Goal: Task Accomplishment & Management: Use online tool/utility

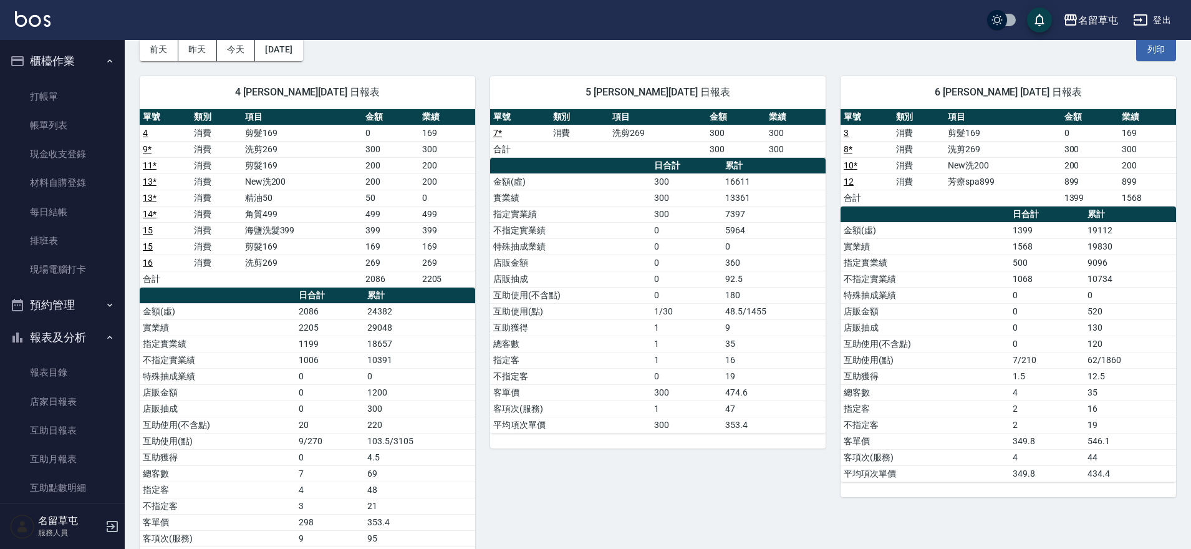
click at [65, 150] on link "現金收支登錄" at bounding box center [62, 154] width 115 height 29
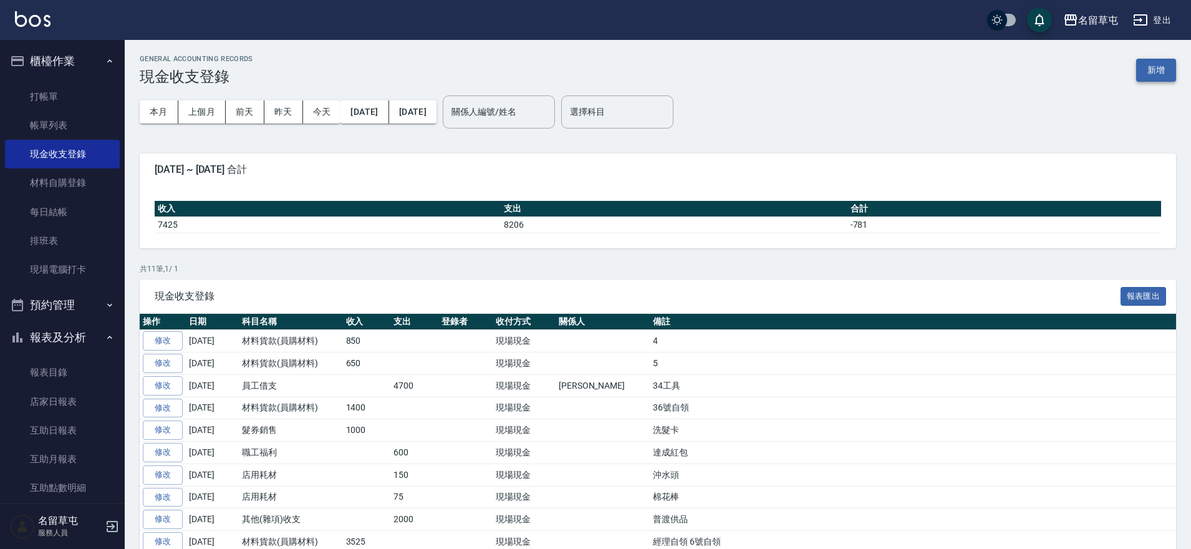
click at [1149, 73] on button "新增" at bounding box center [1156, 70] width 40 height 23
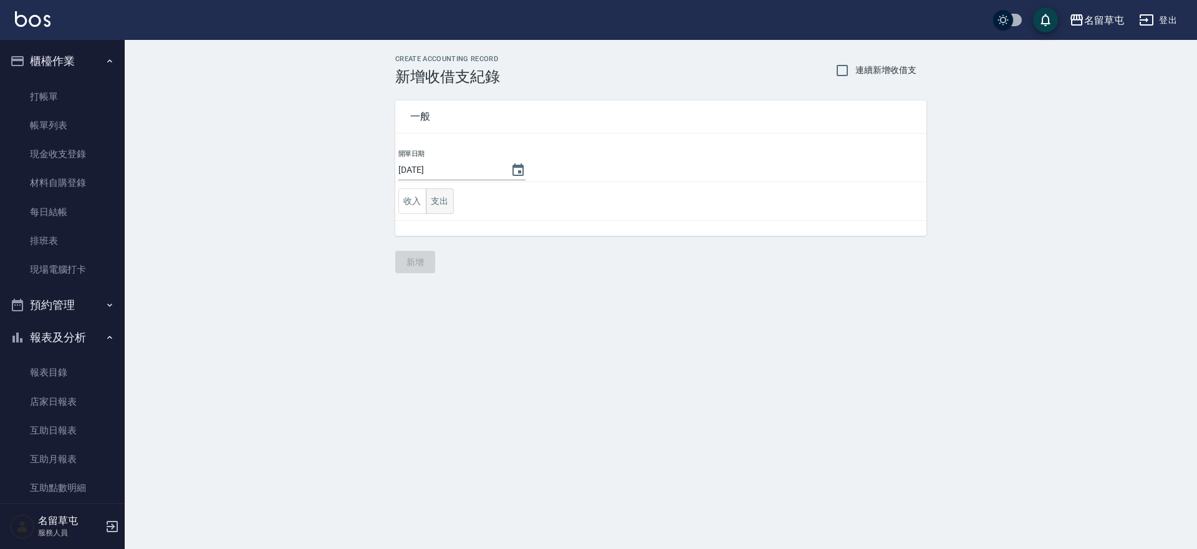
click at [433, 194] on button "支出" at bounding box center [440, 201] width 28 height 26
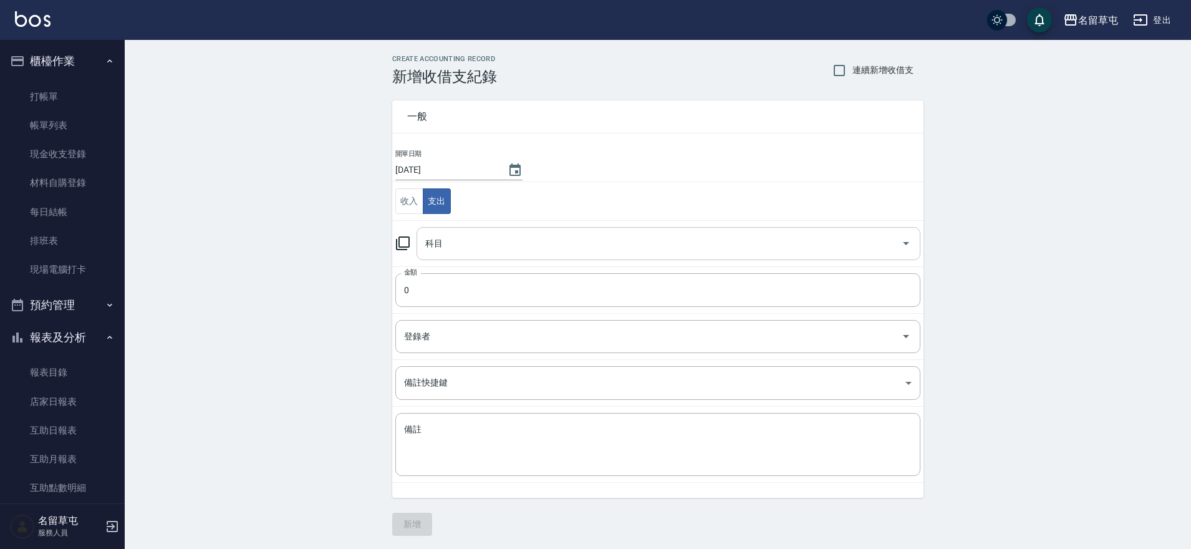
click at [463, 244] on input "科目" at bounding box center [659, 244] width 474 height 22
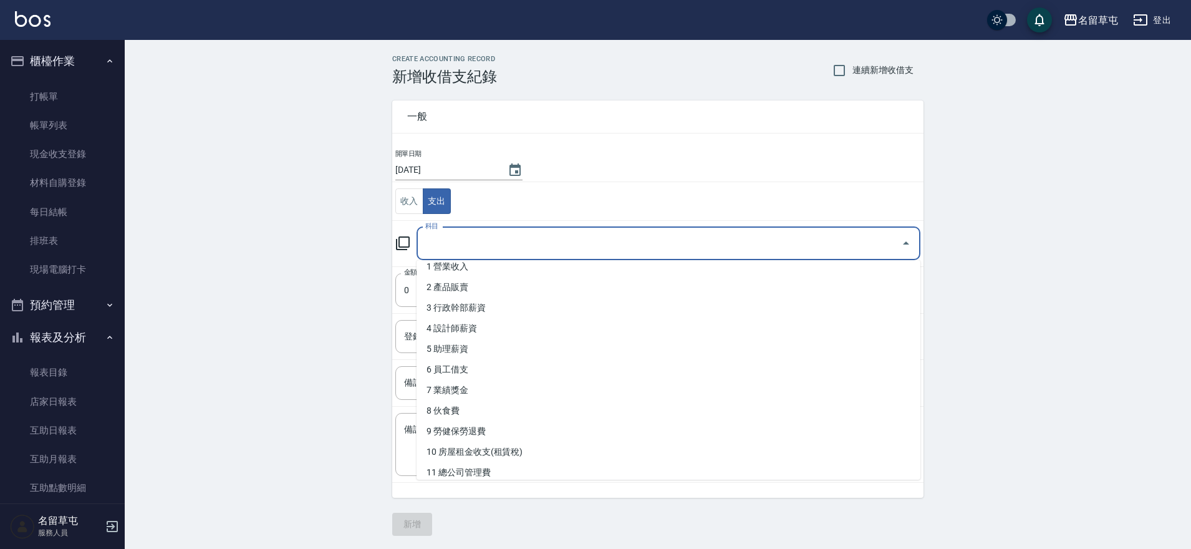
scroll to position [436, 0]
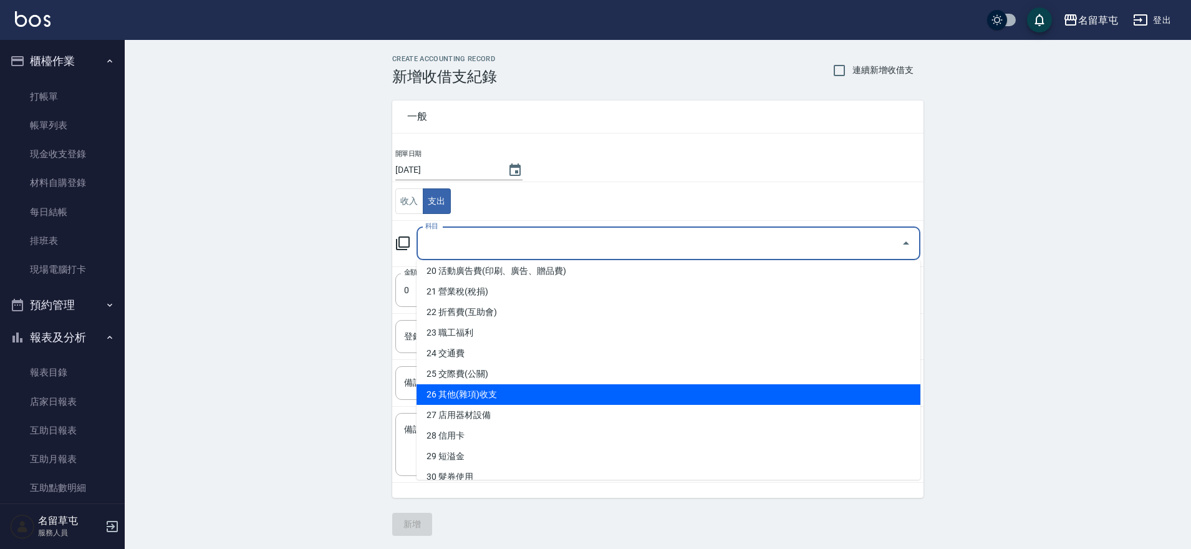
click at [469, 399] on li "26 其他(雜項)收支" at bounding box center [668, 394] width 504 height 21
type input "26 其他(雜項)收支"
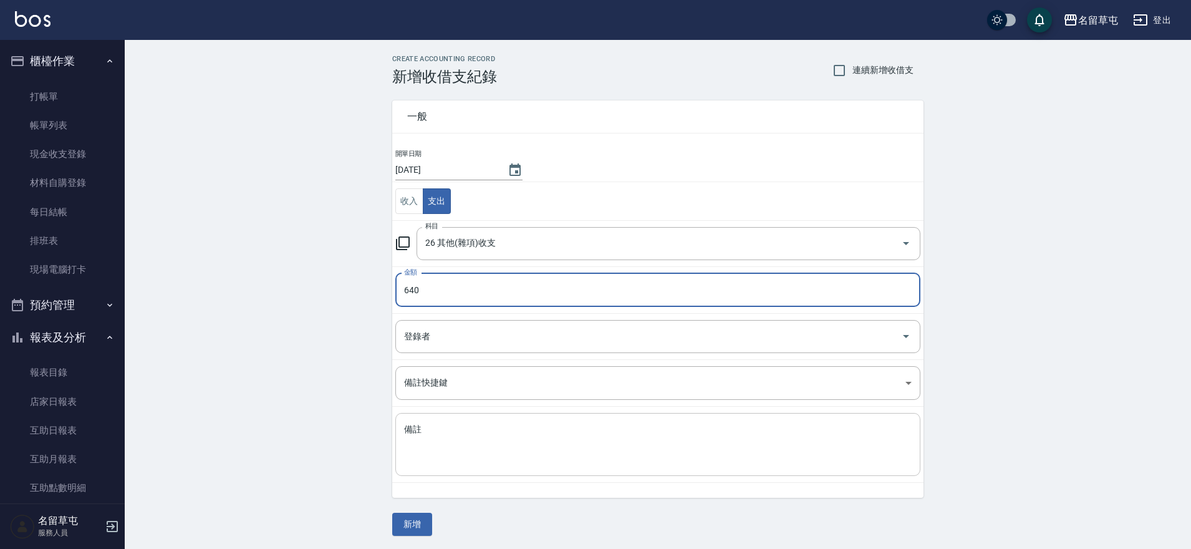
type input "640"
click at [512, 425] on textarea "備註" at bounding box center [657, 444] width 507 height 42
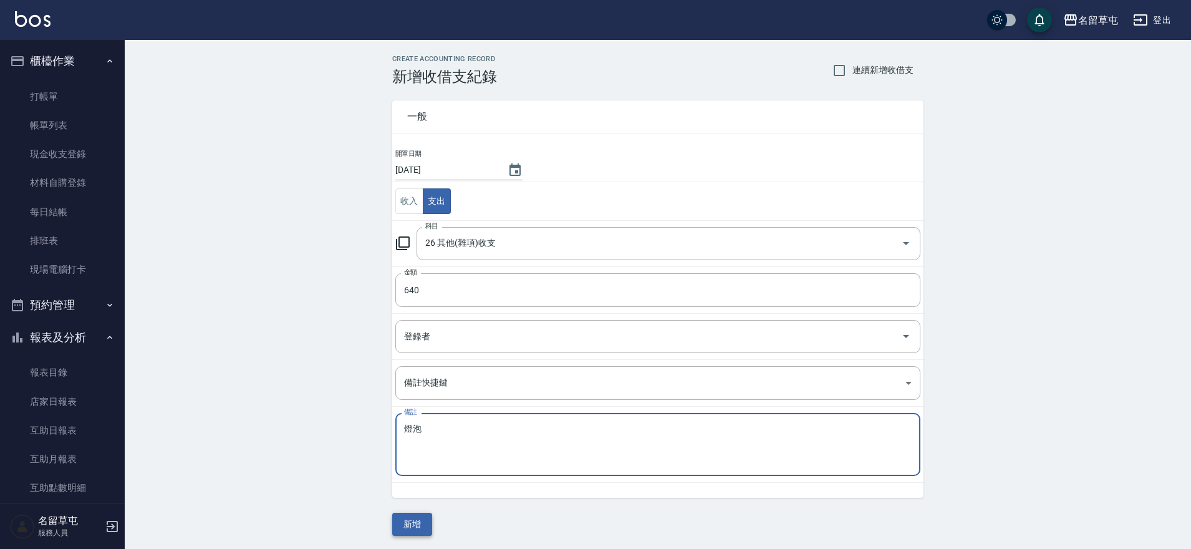
type textarea "燈泡"
click at [409, 527] on button "新增" at bounding box center [412, 523] width 40 height 23
